Goal: Transaction & Acquisition: Book appointment/travel/reservation

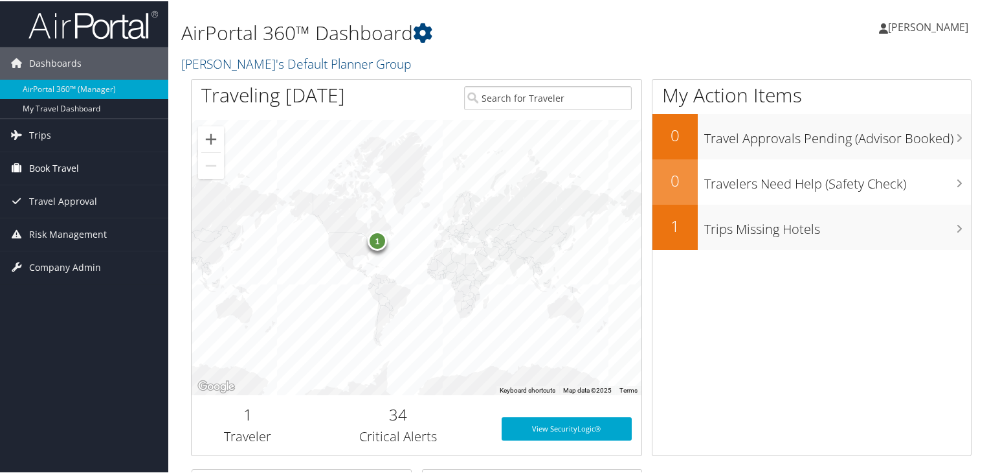
click at [87, 168] on link "Book Travel" at bounding box center [84, 167] width 168 height 32
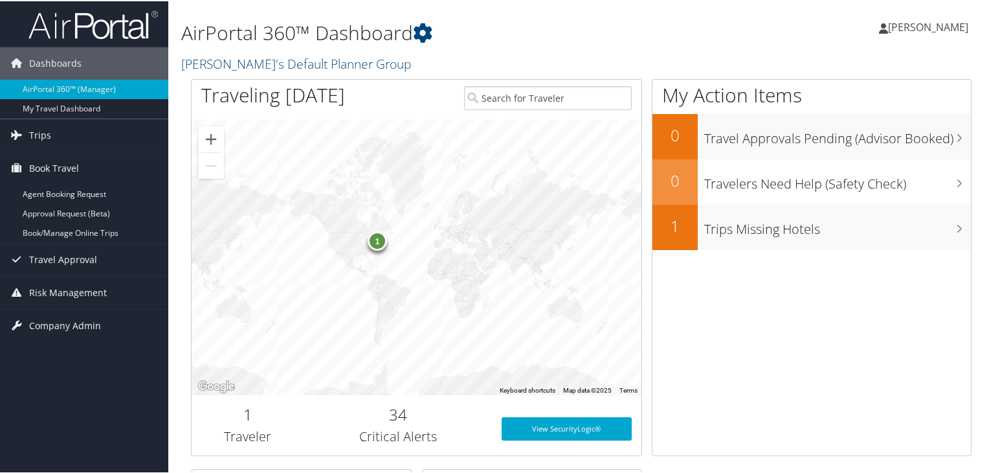
click at [917, 27] on span "[PERSON_NAME]" at bounding box center [928, 26] width 80 height 14
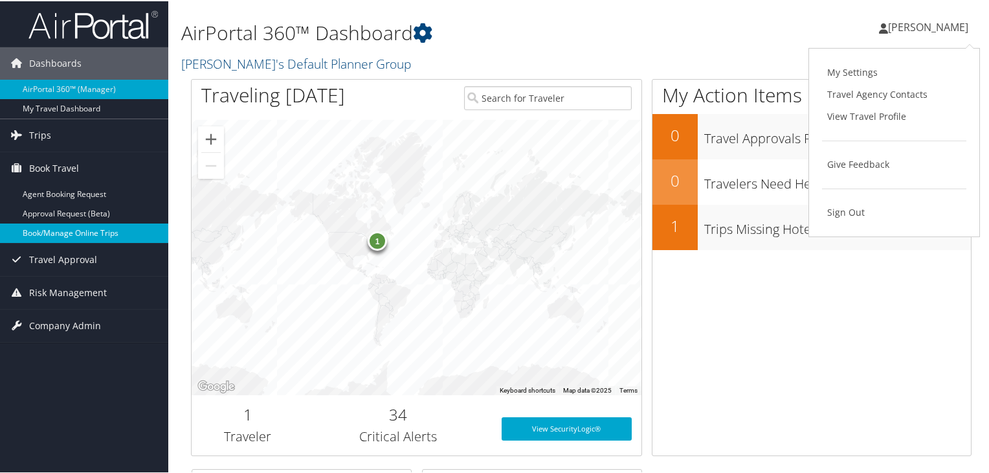
click at [68, 240] on link "Book/Manage Online Trips" at bounding box center [84, 231] width 168 height 19
